Goal: Information Seeking & Learning: Check status

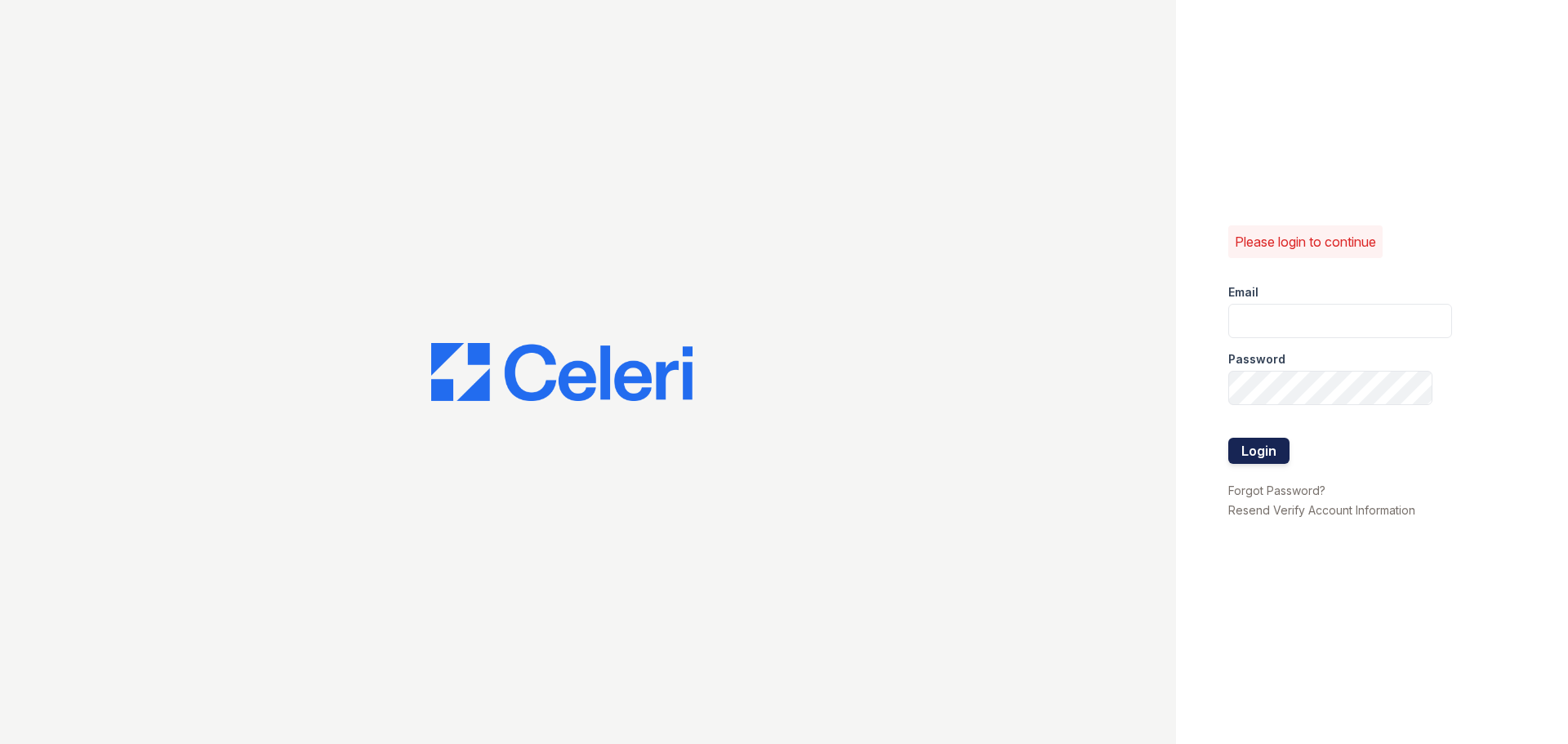
type input "arrivestreetervilleleasing@trinity-pm.com"
click at [1271, 446] on button "Login" at bounding box center [1259, 450] width 61 height 26
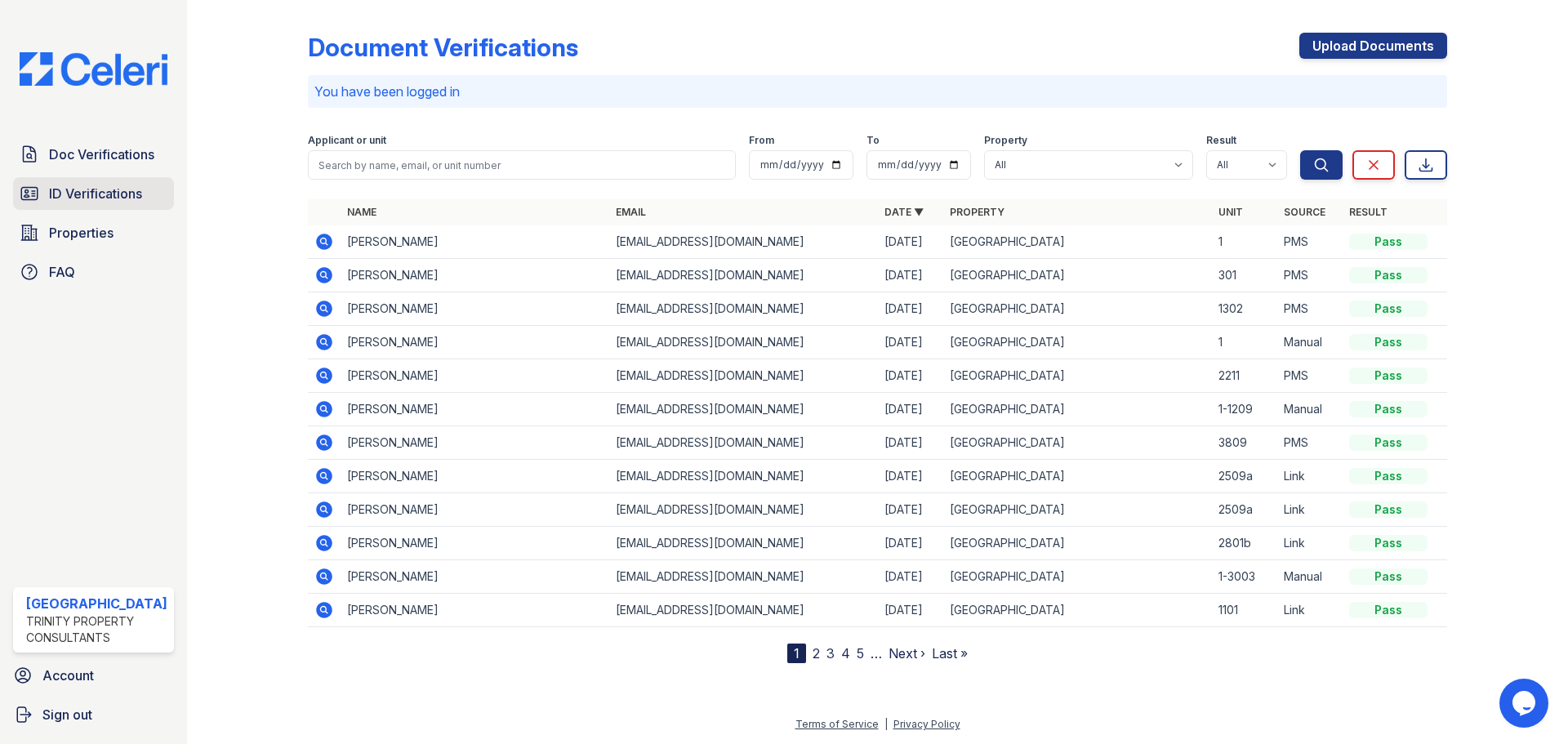
click at [98, 178] on link "ID Verifications" at bounding box center [93, 193] width 160 height 33
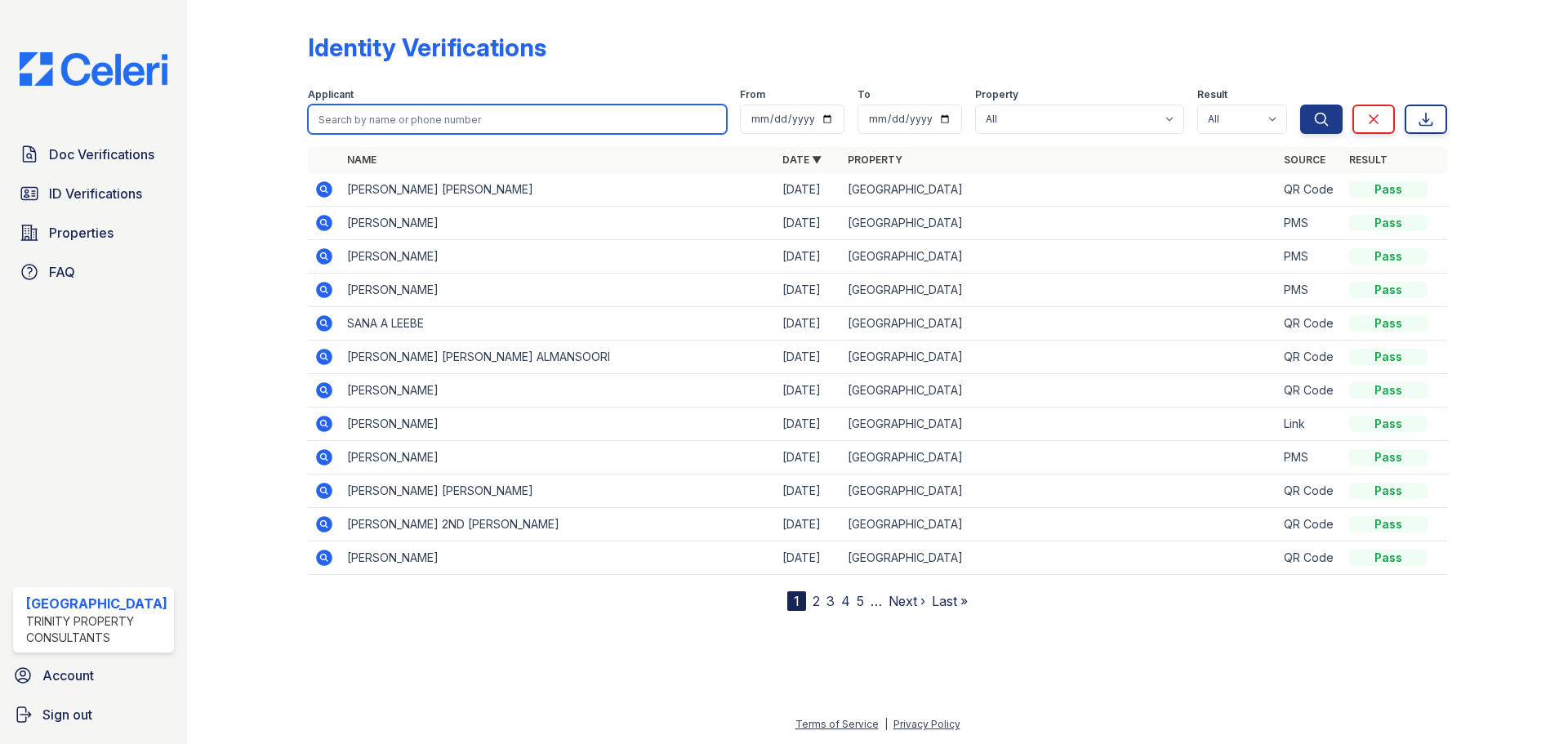
click at [358, 117] on input "search" at bounding box center [517, 119] width 419 height 29
type input "tripathi"
click at [1300, 105] on button "Search" at bounding box center [1322, 119] width 43 height 29
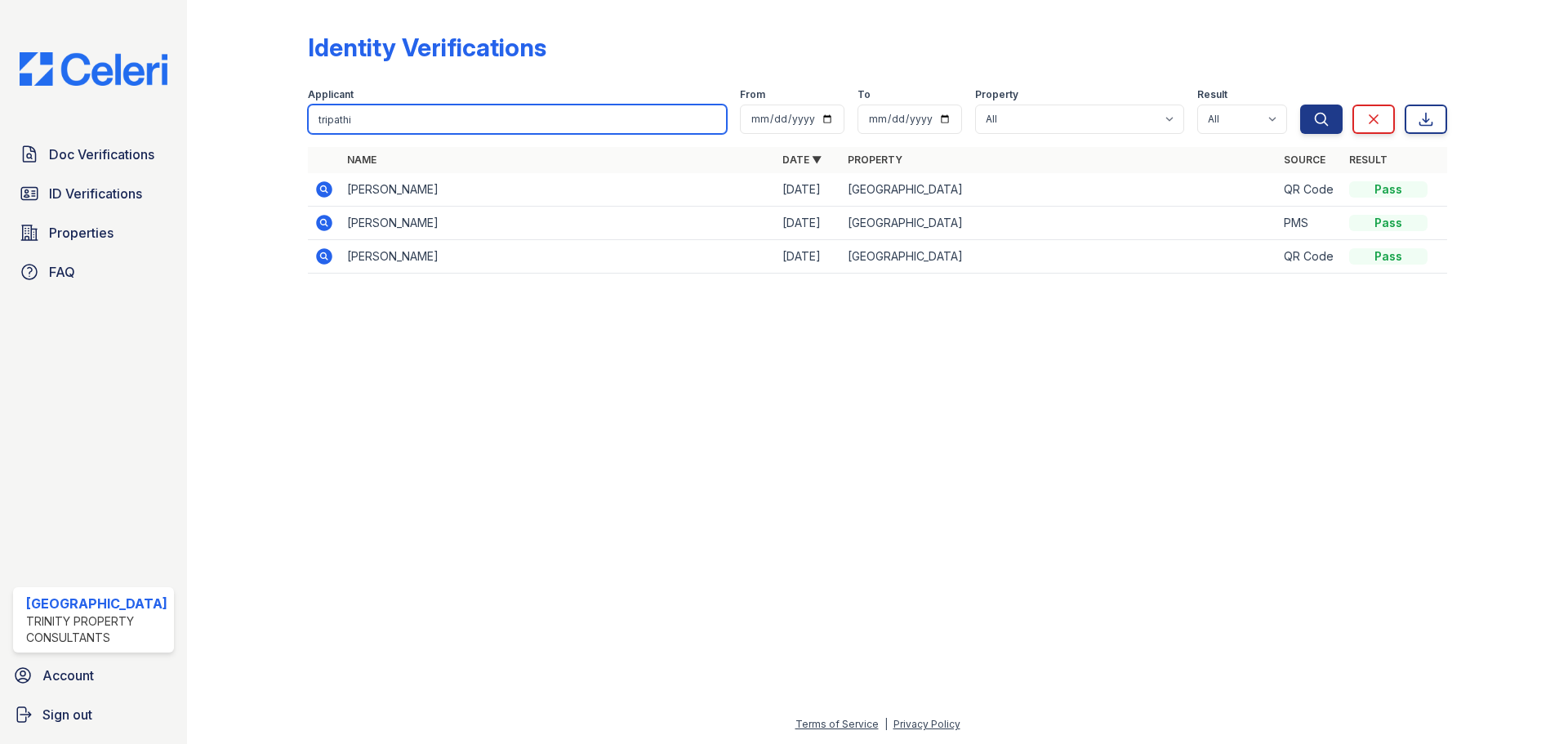
drag, startPoint x: 357, startPoint y: 115, endPoint x: 255, endPoint y: 136, distance: 104.1
click at [255, 136] on div "Identity Verifications Filter Applicant tripathi From To Property All Arrive St…" at bounding box center [877, 158] width 1329 height 317
click at [461, 118] on input "search" at bounding box center [517, 119] width 419 height 29
type input "tripathy"
click at [1300, 105] on button "Search" at bounding box center [1322, 119] width 43 height 29
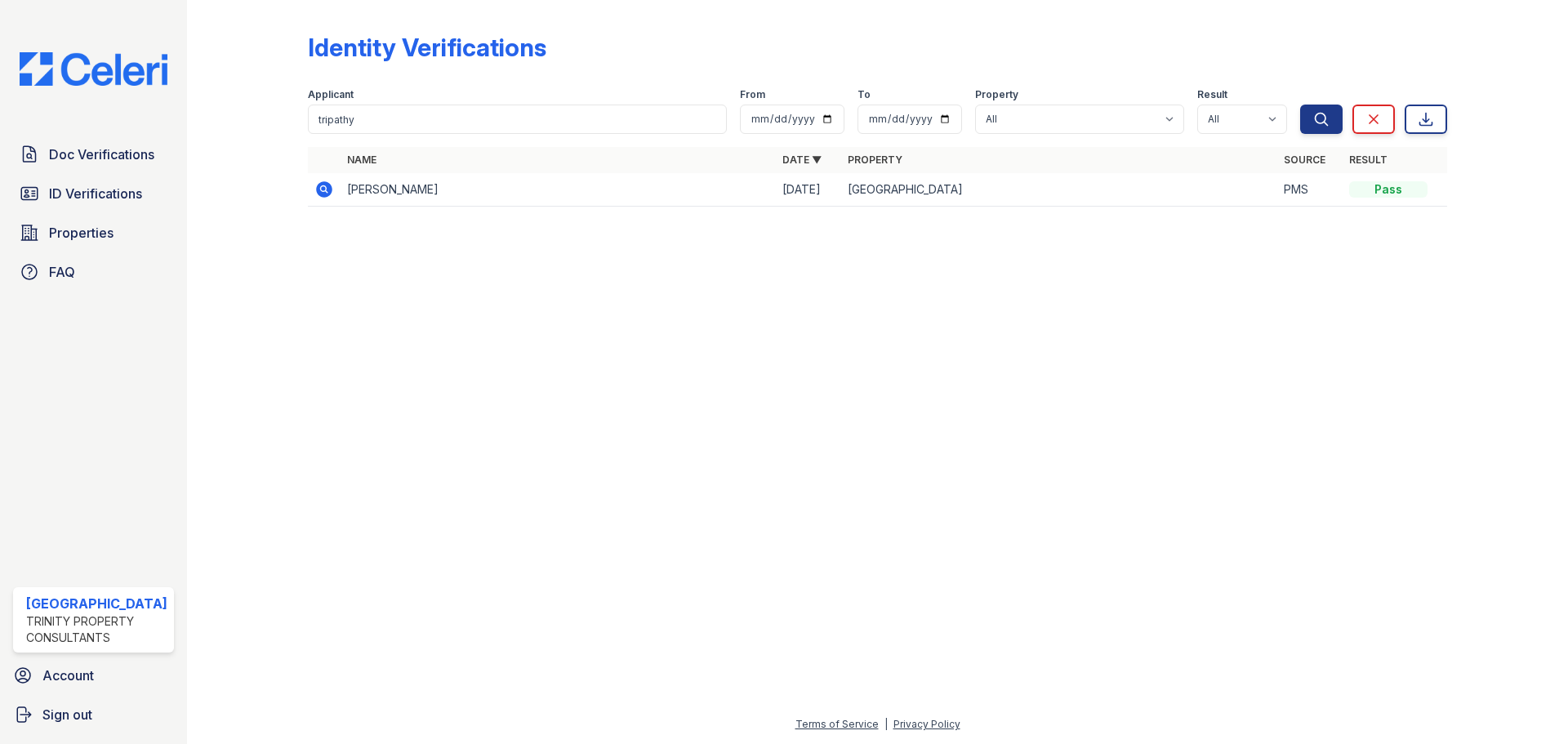
click at [321, 190] on icon at bounding box center [323, 188] width 4 height 4
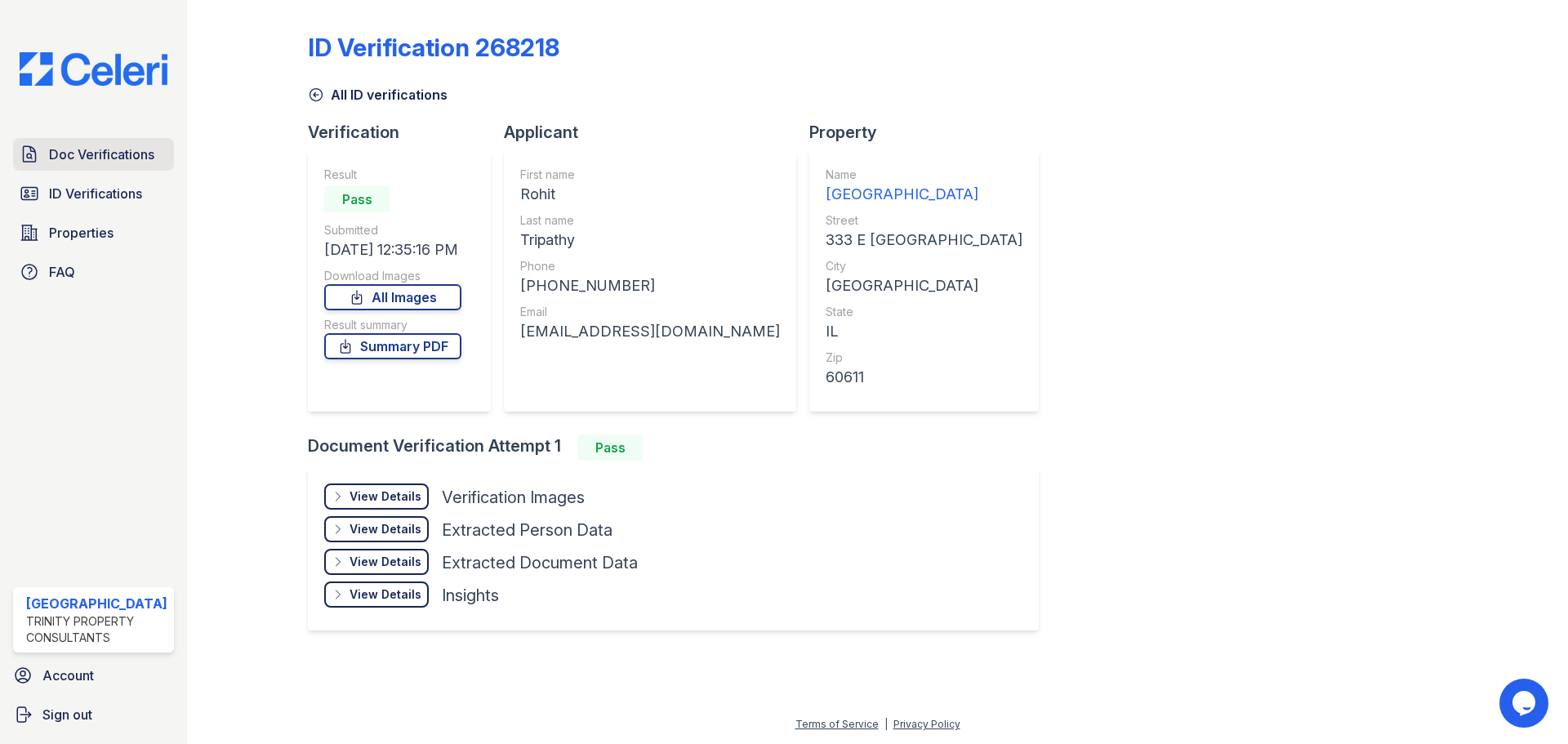
click at [82, 155] on span "Doc Verifications" at bounding box center [101, 154] width 105 height 20
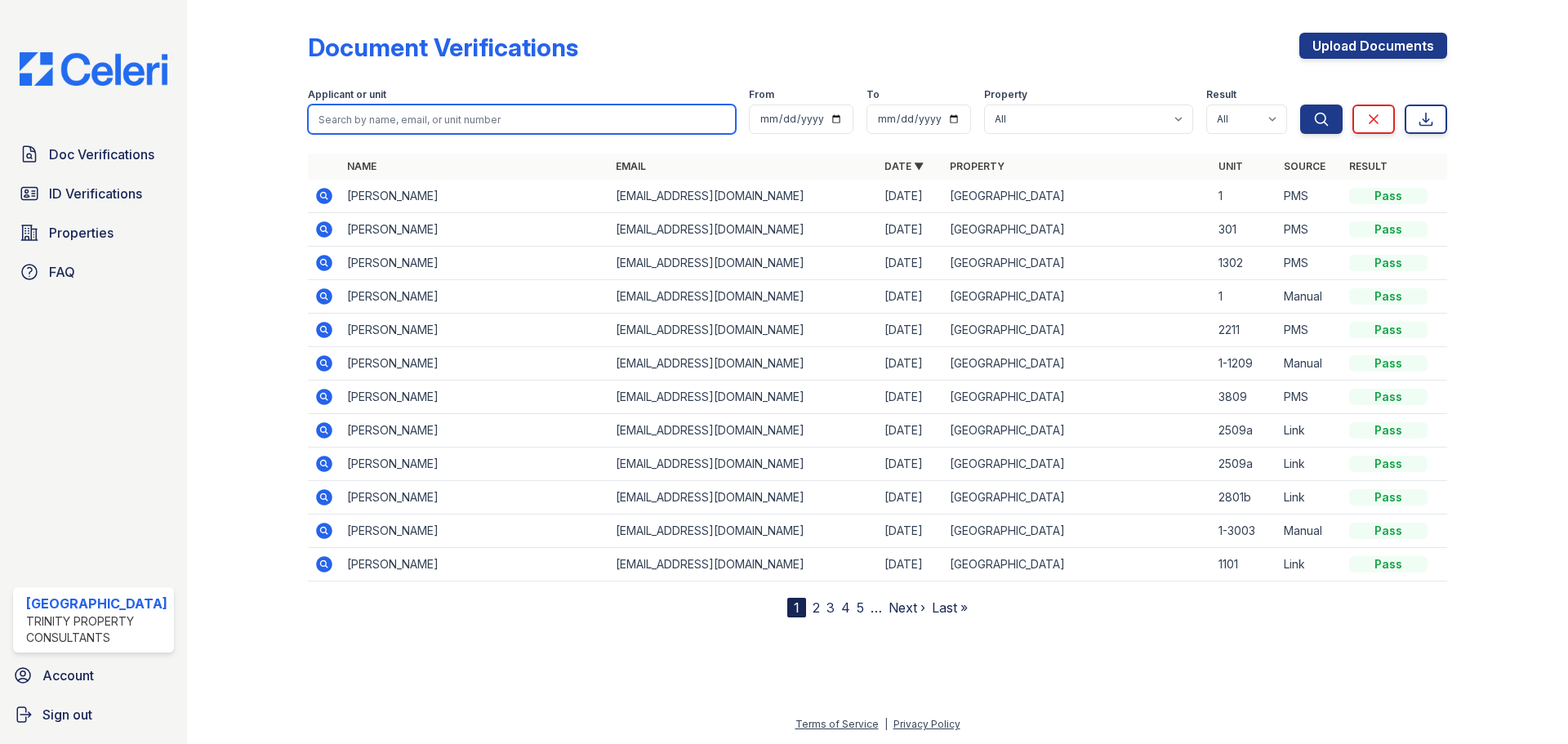
click at [402, 124] on input "search" at bounding box center [521, 119] width 428 height 29
type input "rahul"
click at [1300, 105] on button "Search" at bounding box center [1322, 119] width 43 height 29
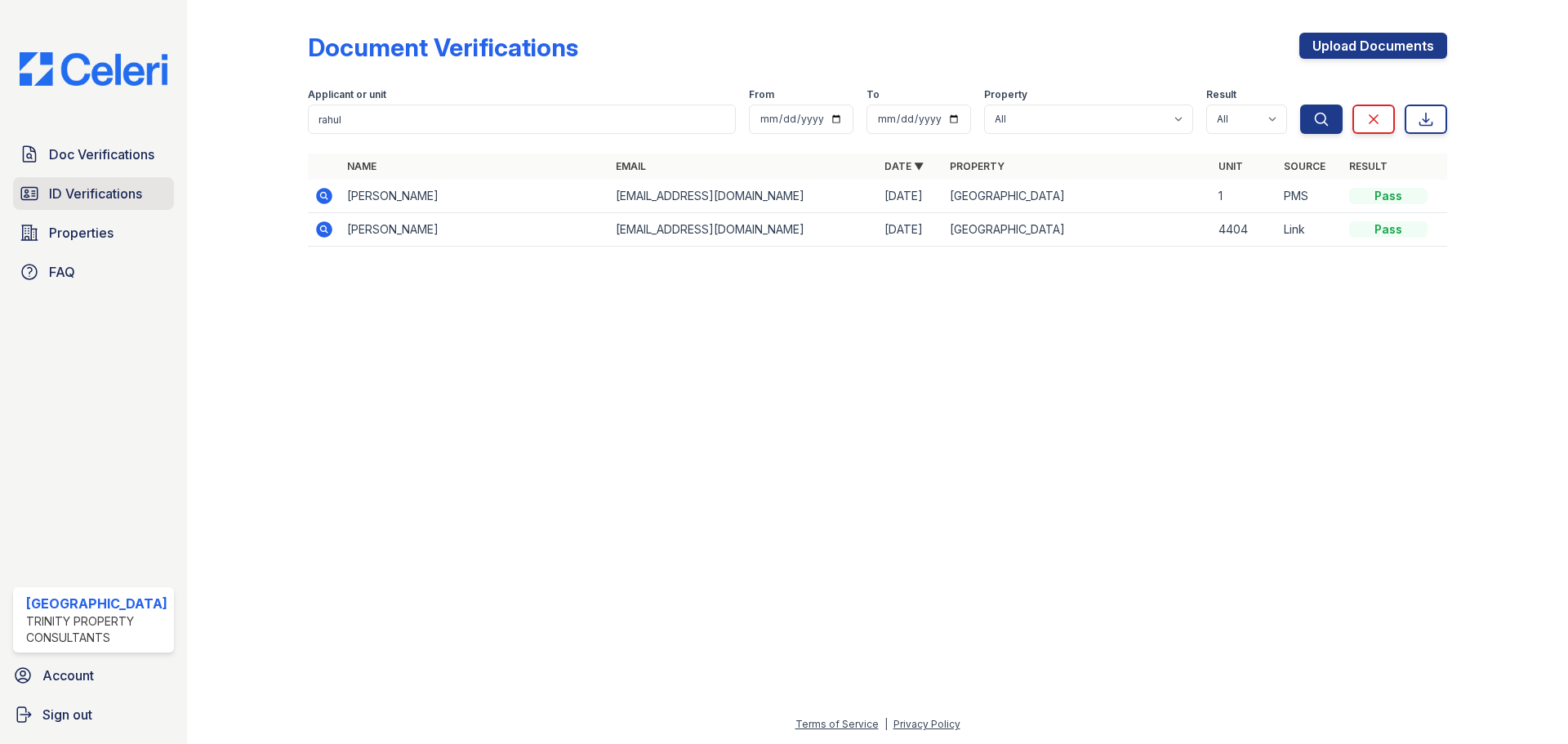
click at [58, 207] on link "ID Verifications" at bounding box center [93, 193] width 160 height 33
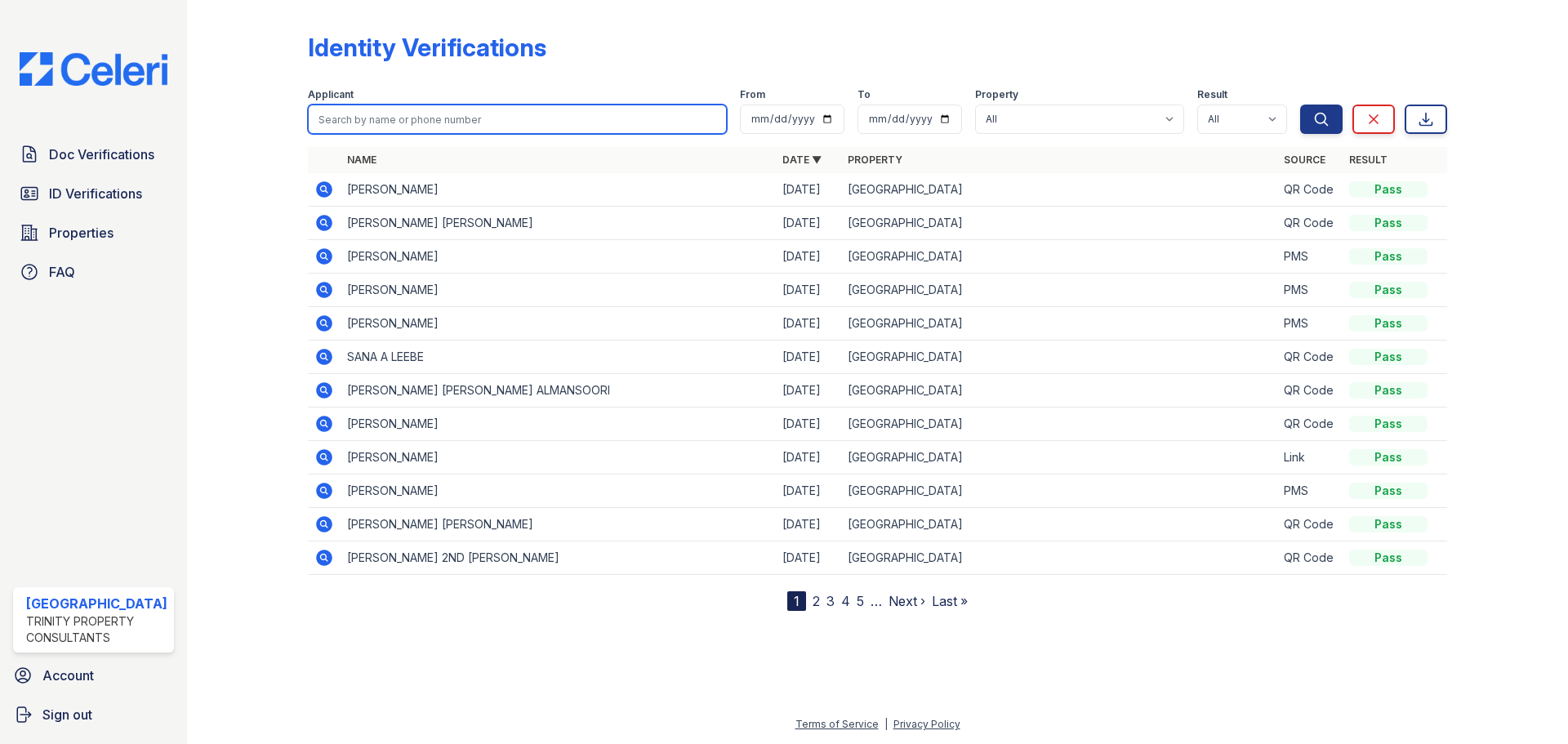
click at [344, 114] on input "search" at bounding box center [517, 119] width 419 height 29
type input "rahul"
click at [1300, 105] on button "Search" at bounding box center [1322, 119] width 43 height 29
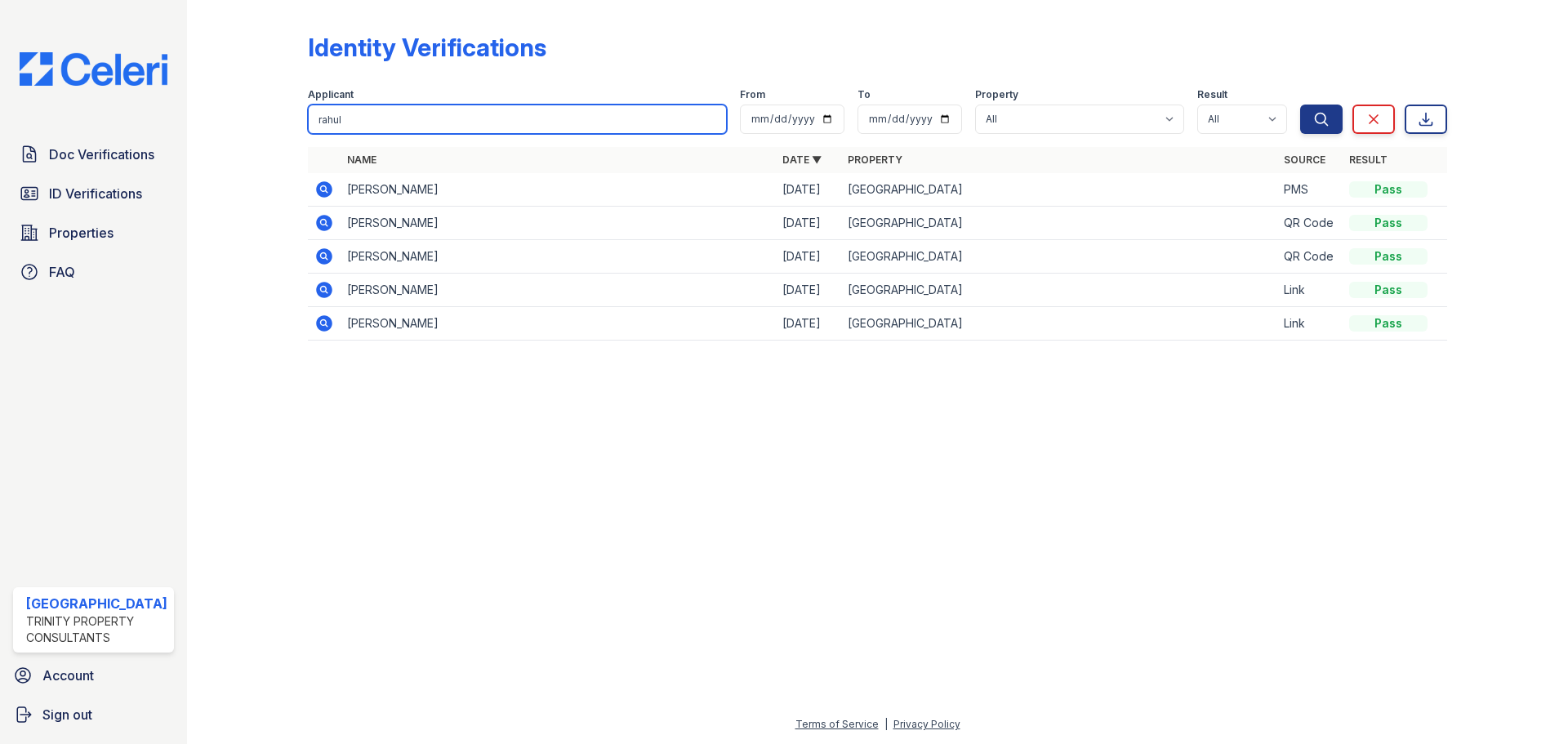
drag, startPoint x: 347, startPoint y: 128, endPoint x: 228, endPoint y: 97, distance: 123.0
click at [205, 96] on div "Identity Verifications Filter Applicant rahul From To Property All Arrive Stree…" at bounding box center [878, 372] width 1381 height 744
type input "cahill"
click at [1300, 105] on button "Search" at bounding box center [1322, 119] width 43 height 29
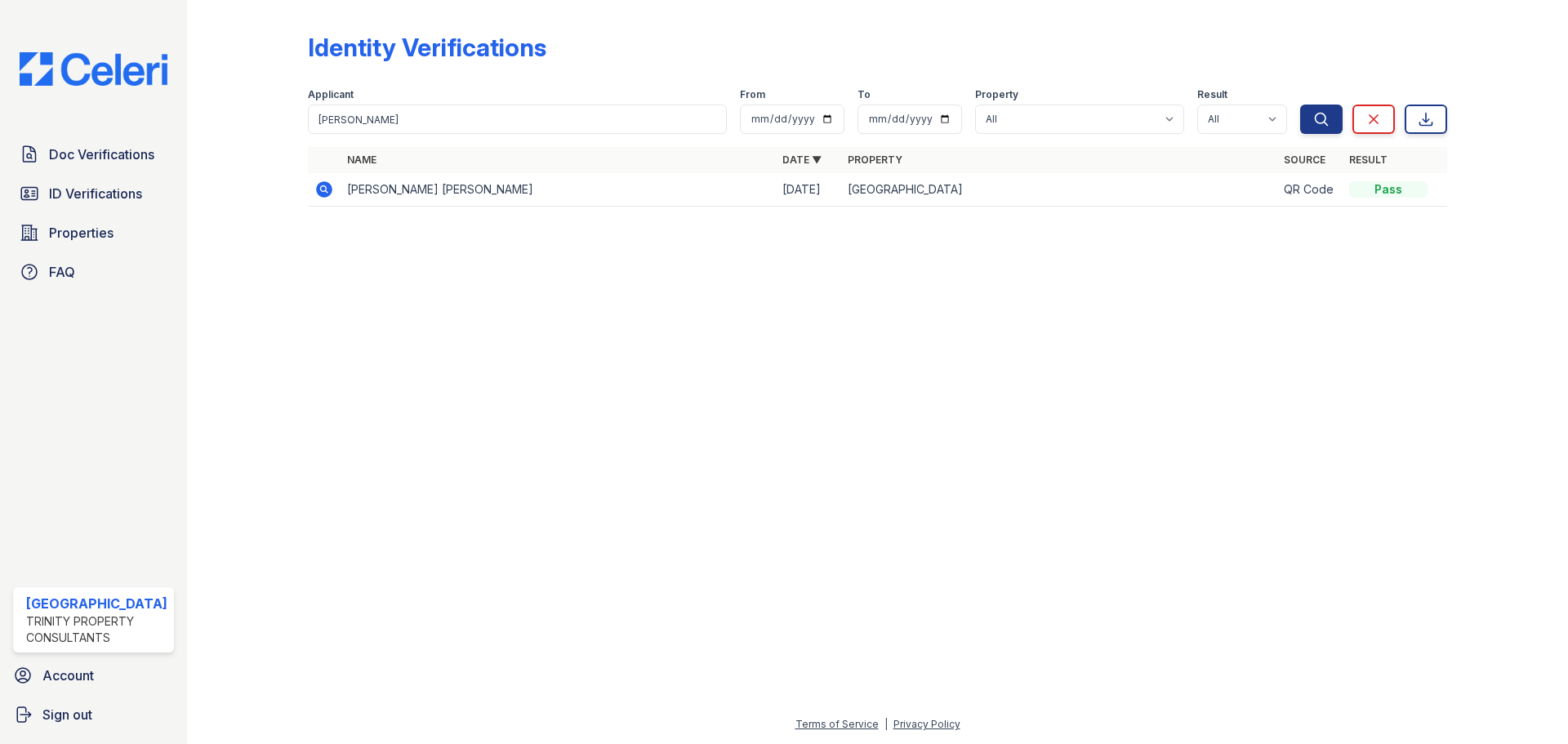
click at [326, 192] on icon at bounding box center [324, 190] width 20 height 20
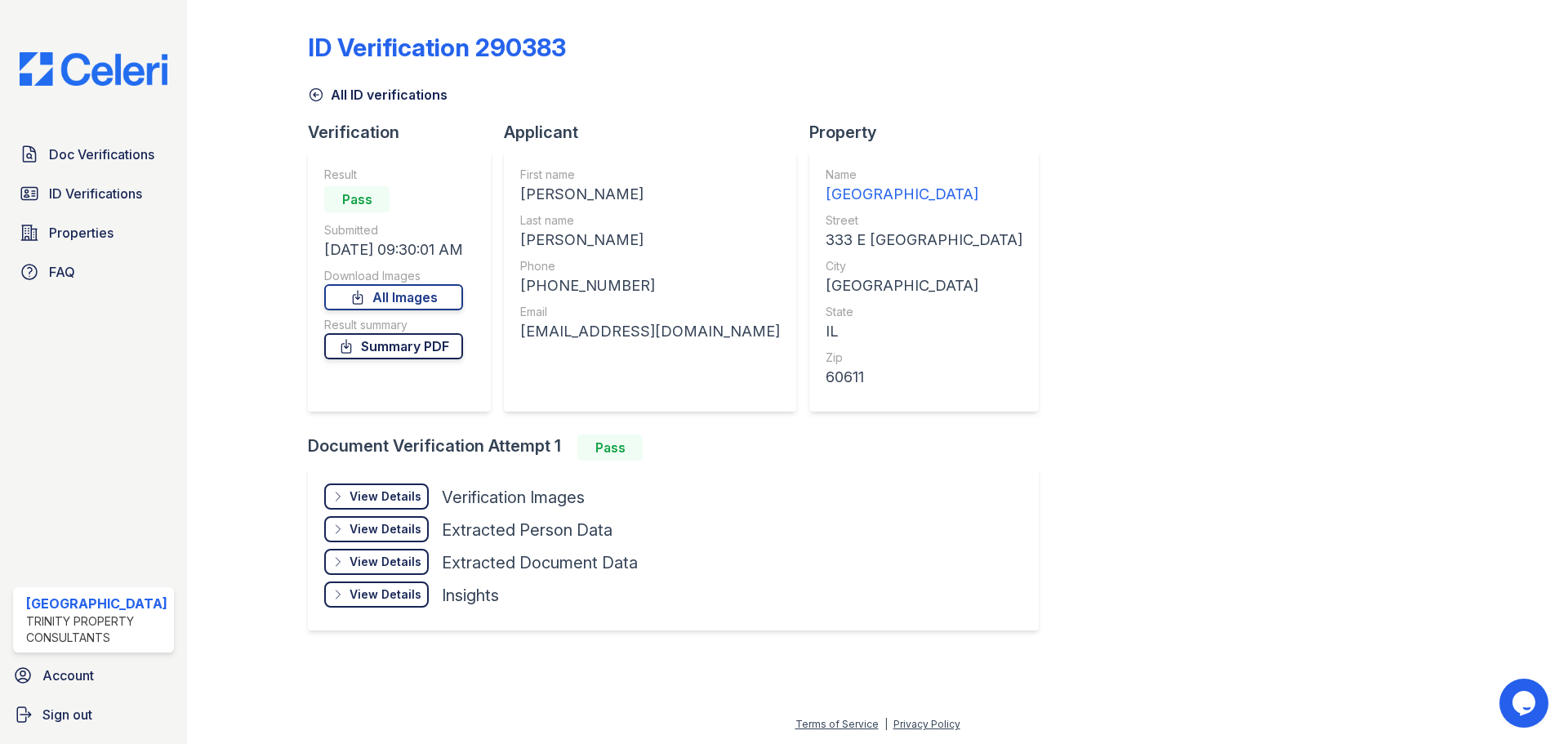
click at [419, 346] on link "Summary PDF" at bounding box center [394, 346] width 139 height 26
click at [417, 356] on link "Summary PDF" at bounding box center [394, 346] width 139 height 26
click at [391, 297] on link "All Images" at bounding box center [394, 297] width 139 height 26
click at [84, 193] on span "ID Verifications" at bounding box center [95, 193] width 93 height 20
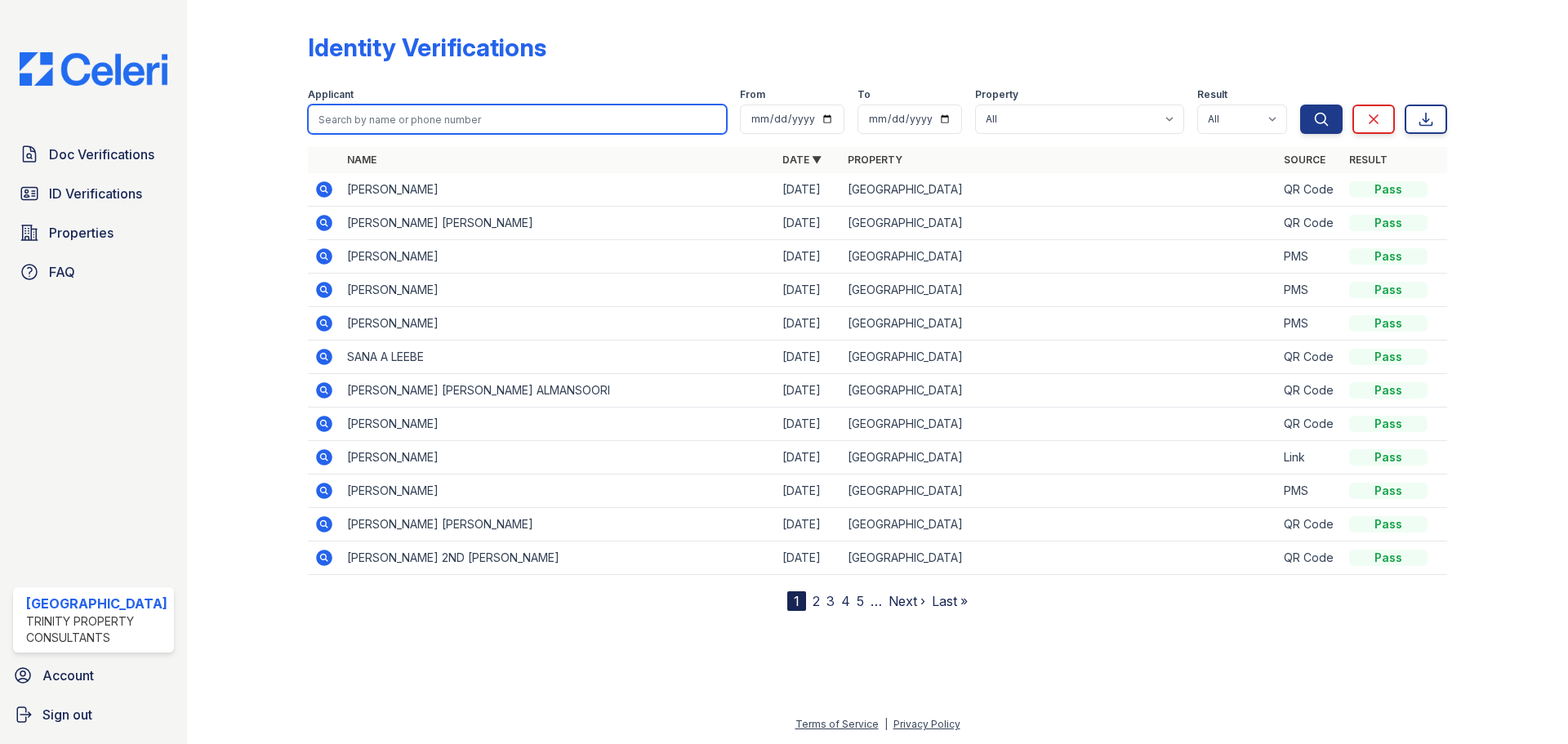
click at [376, 117] on input "search" at bounding box center [517, 119] width 419 height 29
type input "STAN"
click at [1300, 105] on button "Search" at bounding box center [1322, 119] width 43 height 29
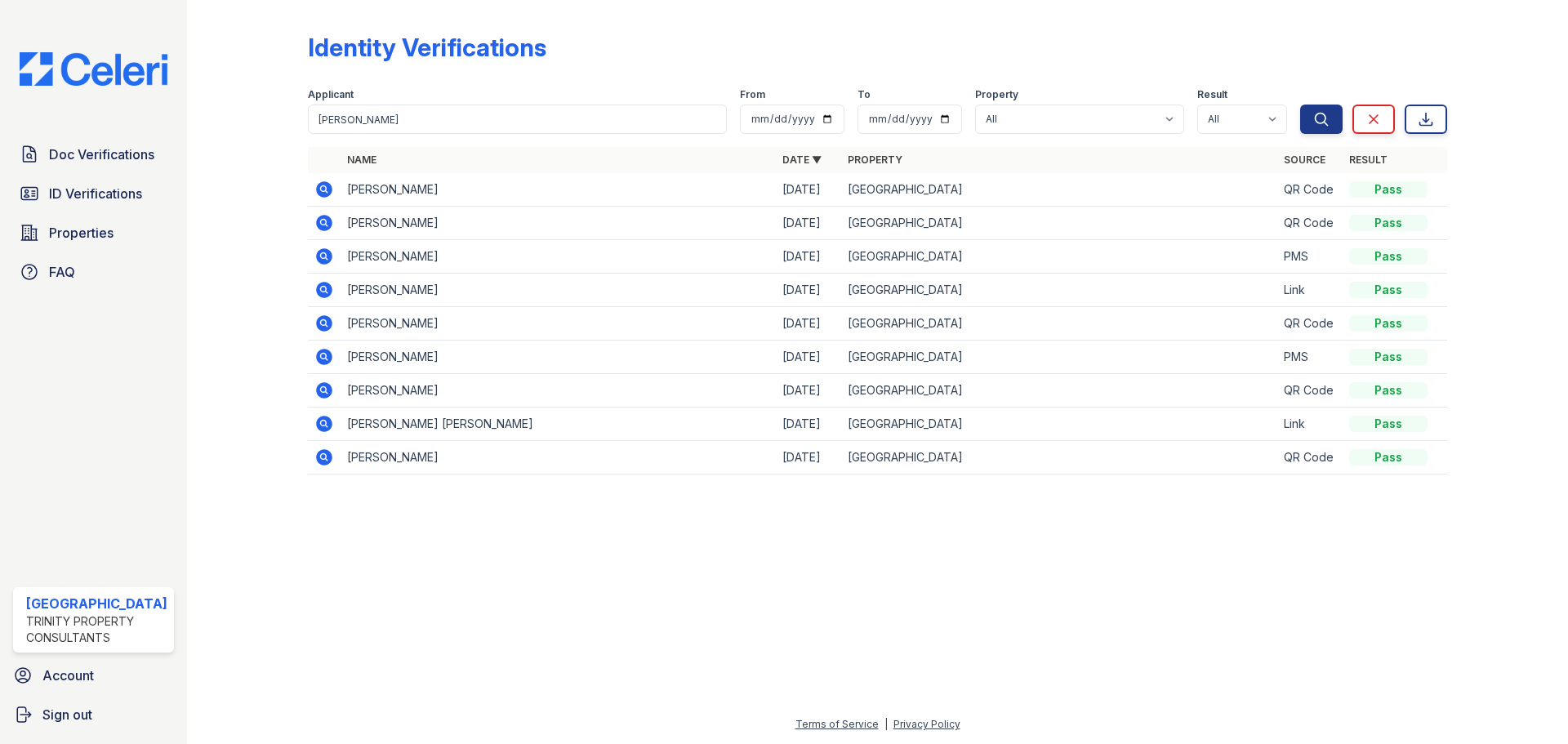
click at [326, 184] on icon at bounding box center [324, 190] width 16 height 16
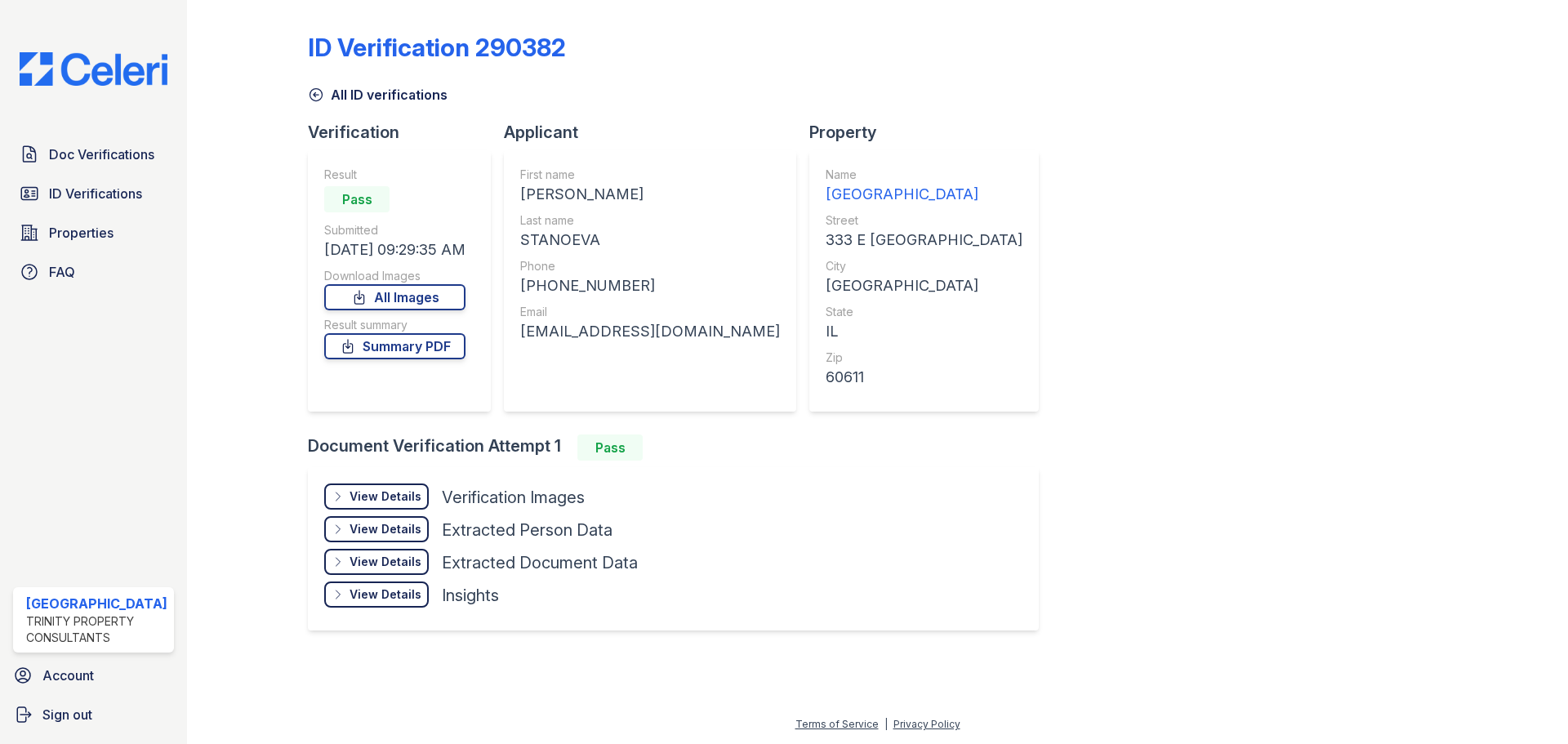
click at [433, 345] on link "Summary PDF" at bounding box center [394, 346] width 141 height 26
